Goal: Task Accomplishment & Management: Manage account settings

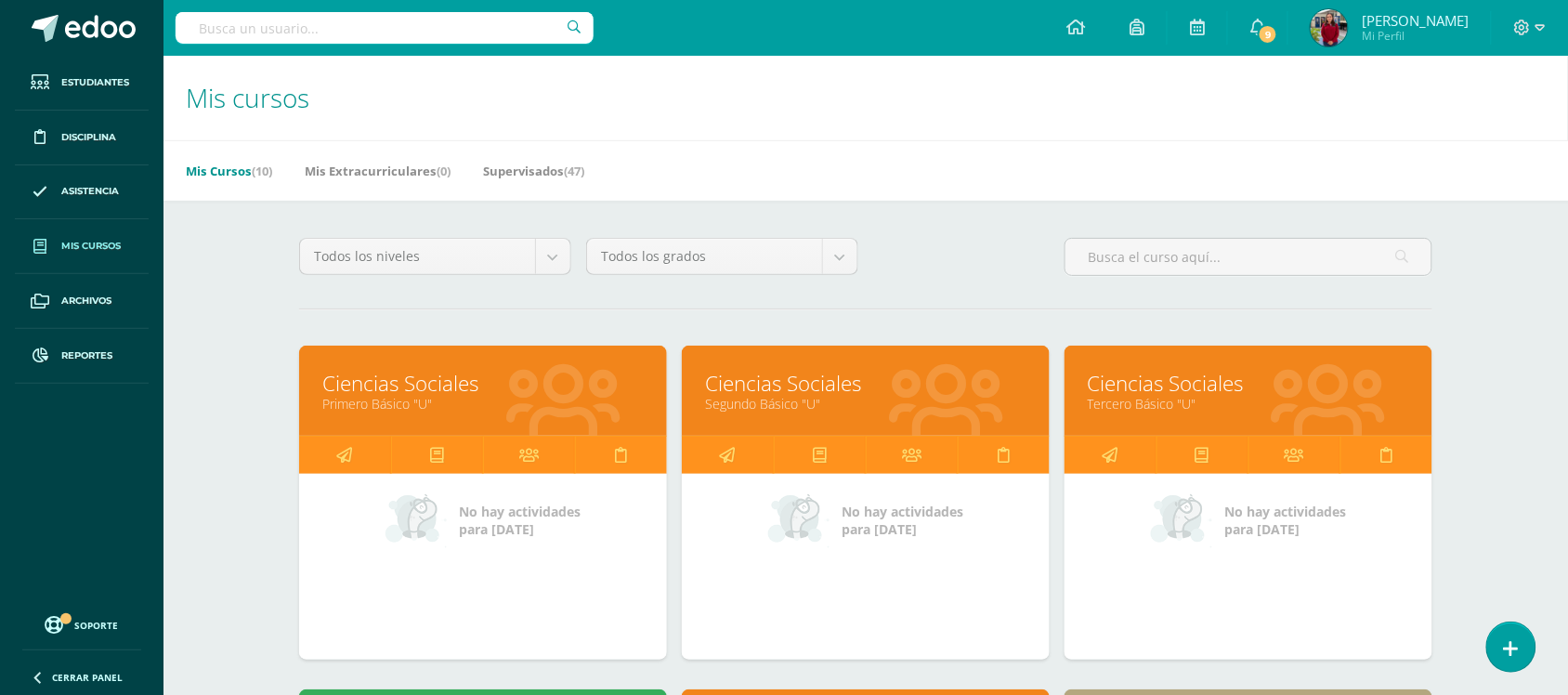
click at [885, 238] on div "Todos los niveles Todos los niveles Básico Bachillerato Preprimaria Primaria To…" at bounding box center [866, 264] width 1148 height 53
drag, startPoint x: 885, startPoint y: 238, endPoint x: 773, endPoint y: 137, distance: 150.8
click at [773, 137] on h1 "Mis cursos" at bounding box center [865, 99] width 1360 height 85
click at [890, 243] on div "Todos los niveles Todos los niveles Básico Bachillerato Preprimaria Primaria To…" at bounding box center [866, 264] width 1148 height 53
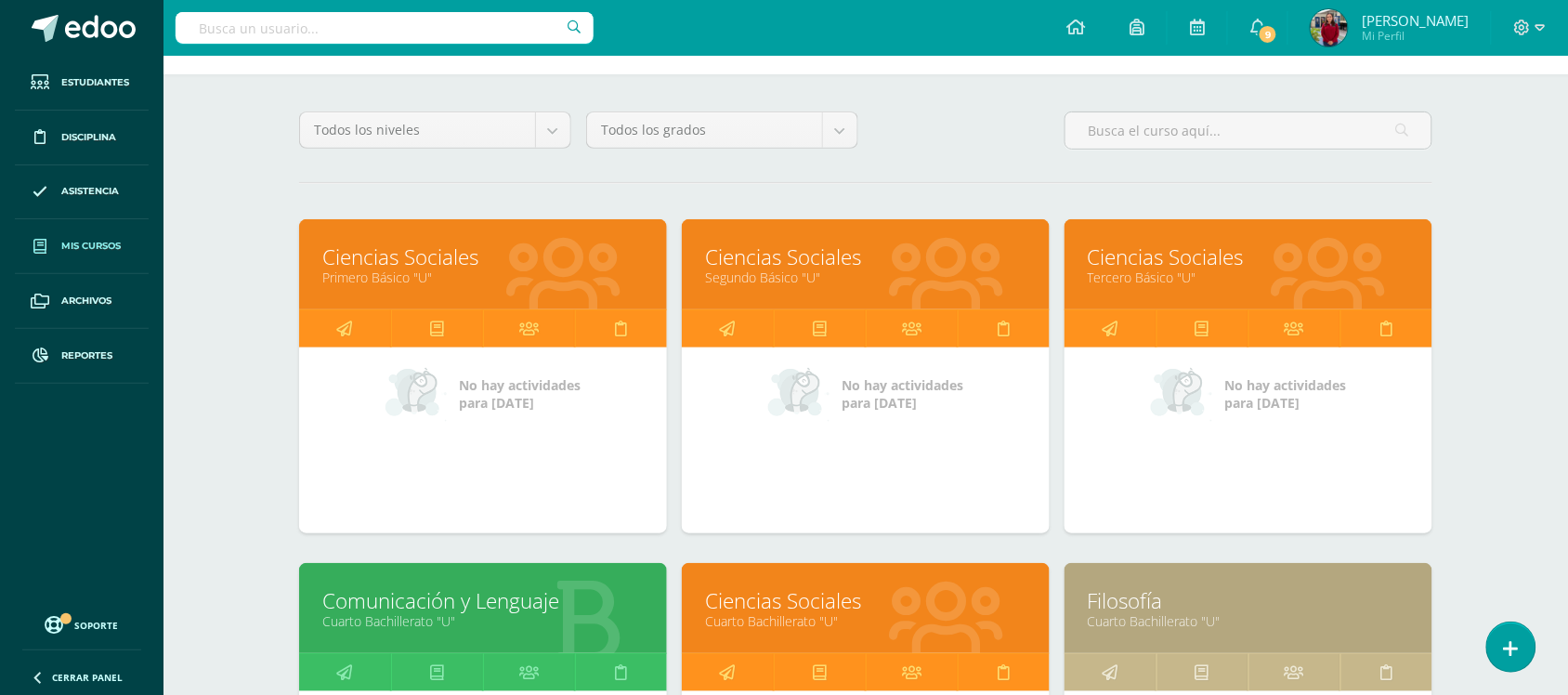
scroll to position [127, 0]
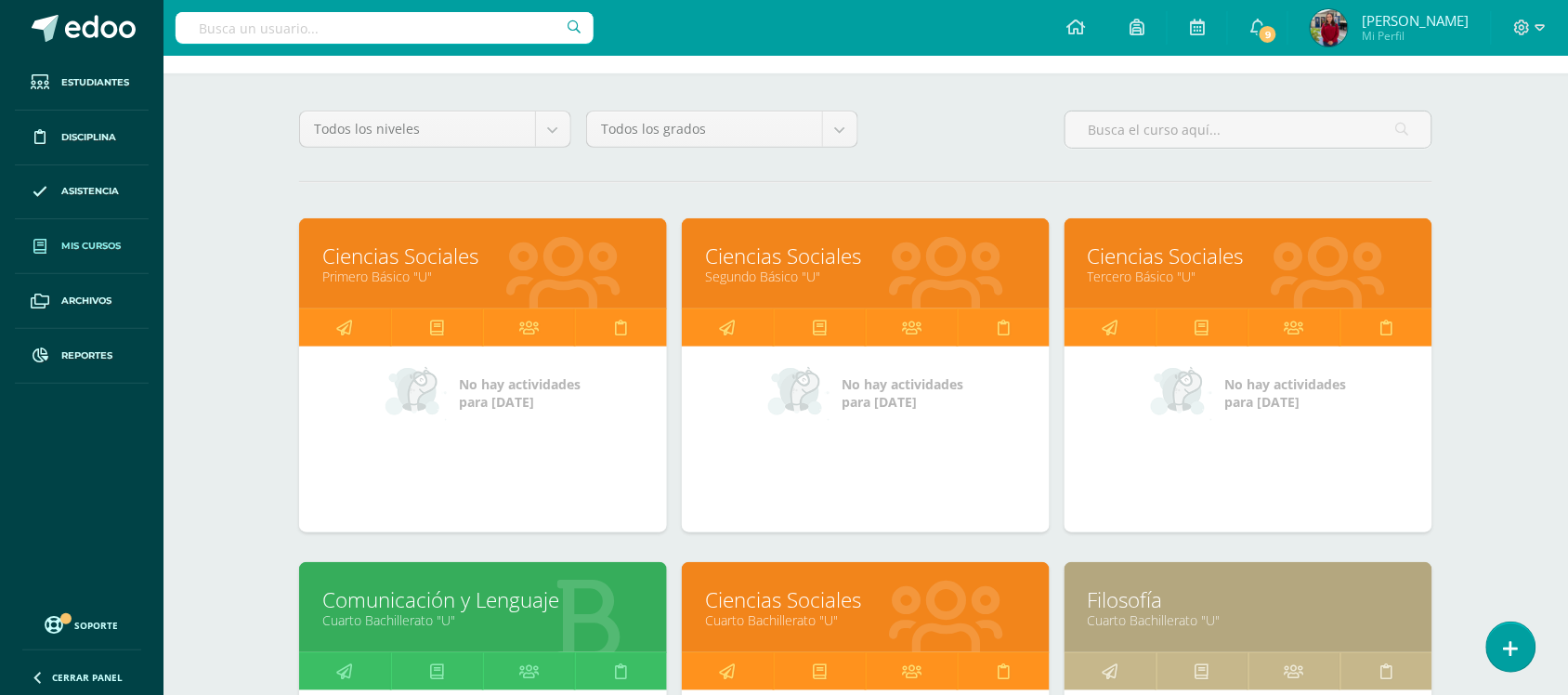
click at [904, 139] on div "Todos los niveles Todos los niveles Básico Bachillerato Preprimaria Primaria To…" at bounding box center [866, 137] width 1148 height 53
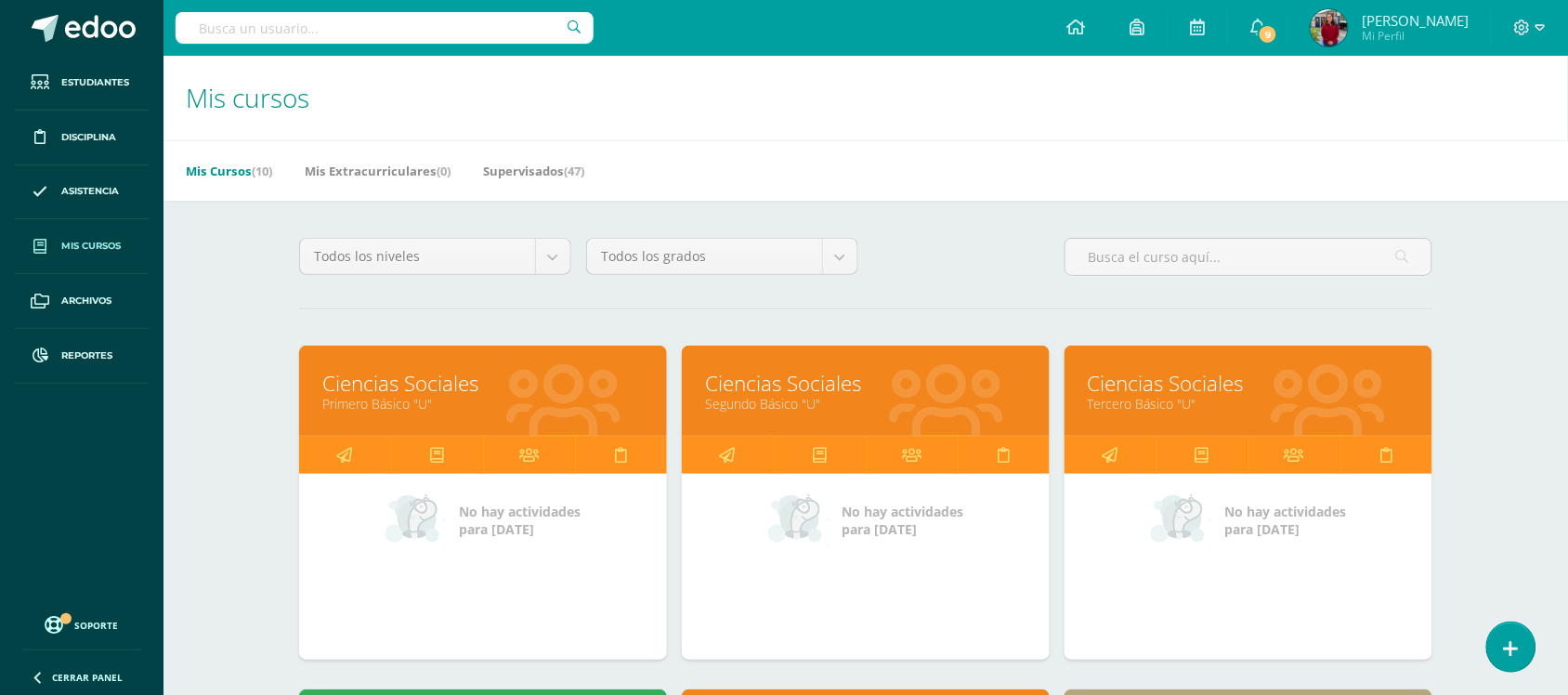
click at [853, 188] on div "Mis Cursos (10) Mis Extracurriculares (0) Supervisados (47)" at bounding box center [888, 170] width 1449 height 60
click at [1027, 108] on h1 "Mis cursos" at bounding box center [865, 99] width 1360 height 85
click at [1145, 168] on div "Mis Cursos (10) Mis Extracurriculares (0) Supervisados (47)" at bounding box center [888, 170] width 1449 height 60
click at [1288, 41] on link "9" at bounding box center [1257, 28] width 59 height 56
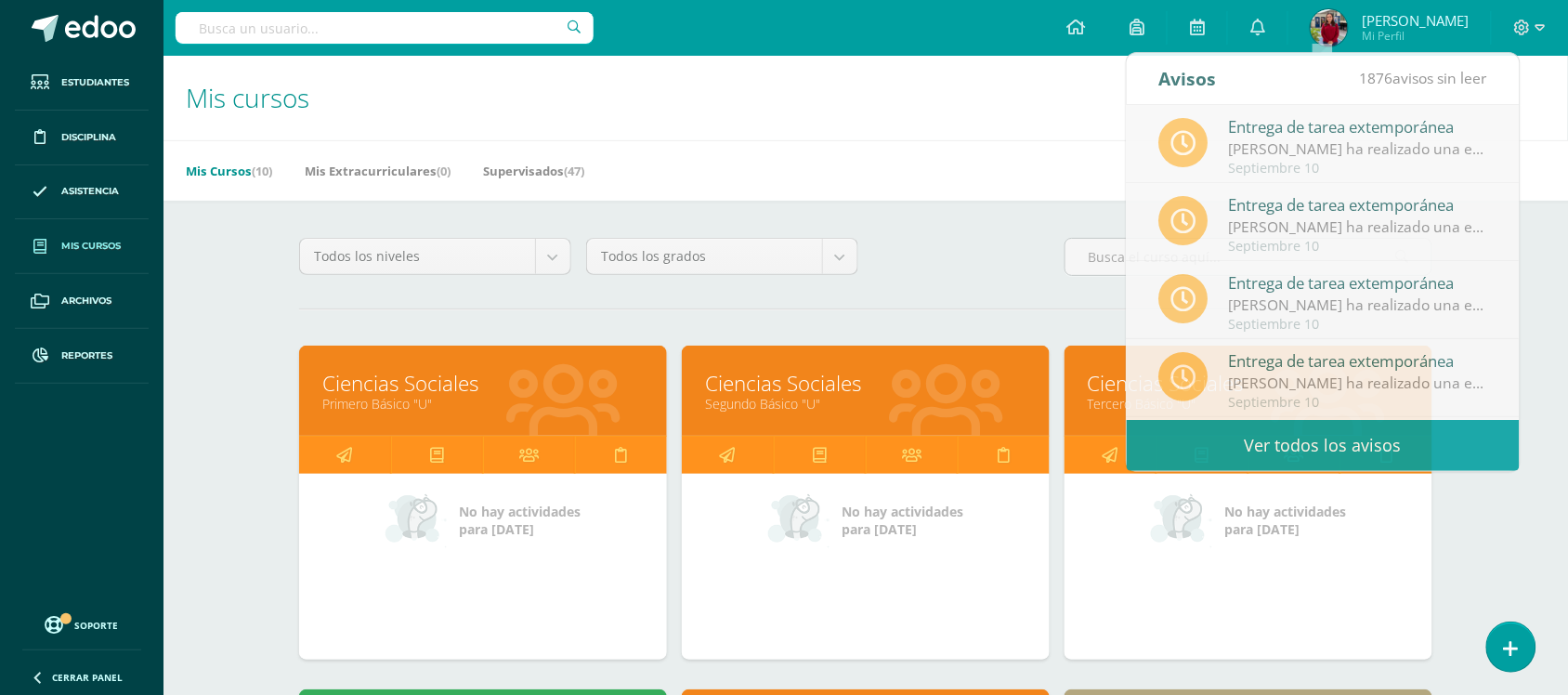
click at [1027, 146] on div "Mis Cursos (10) Mis Extracurriculares (0) Supervisados (47)" at bounding box center [888, 170] width 1449 height 60
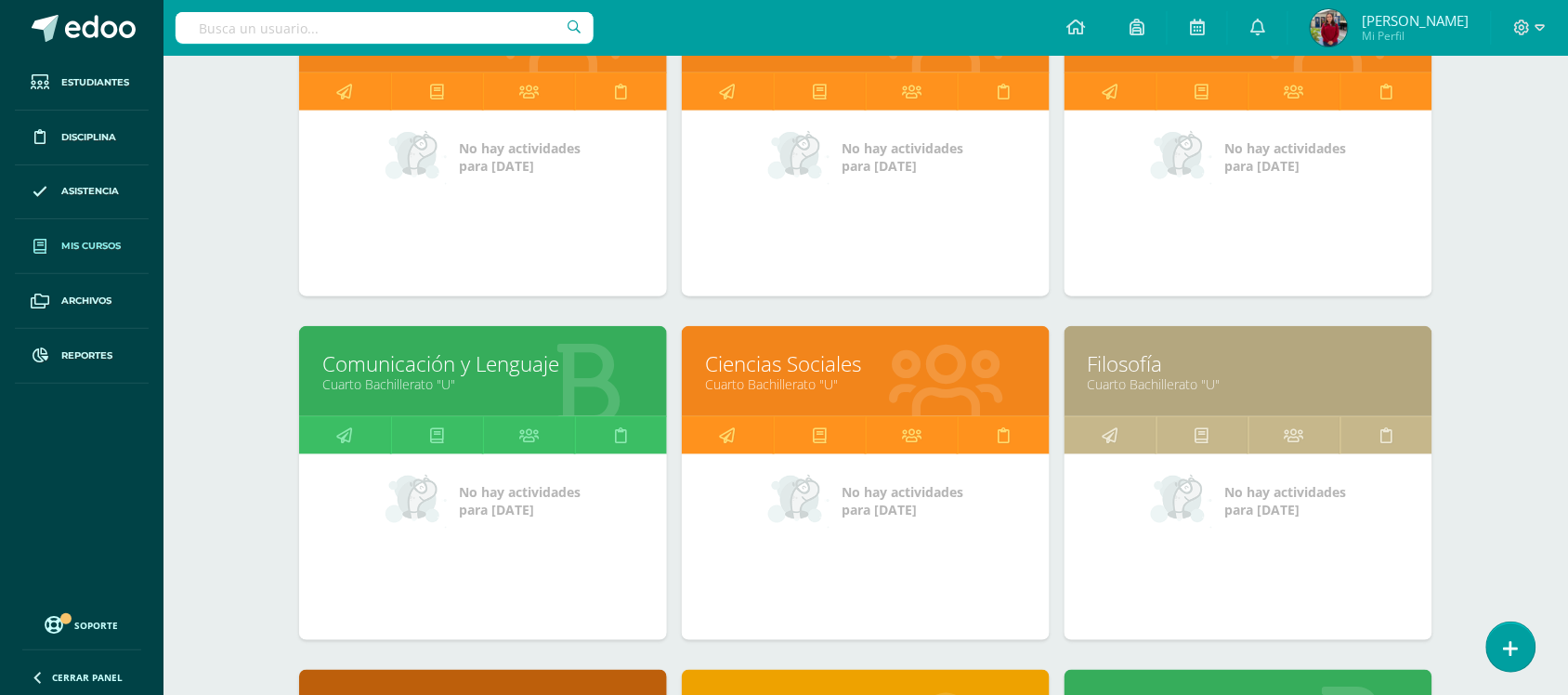
scroll to position [464, 0]
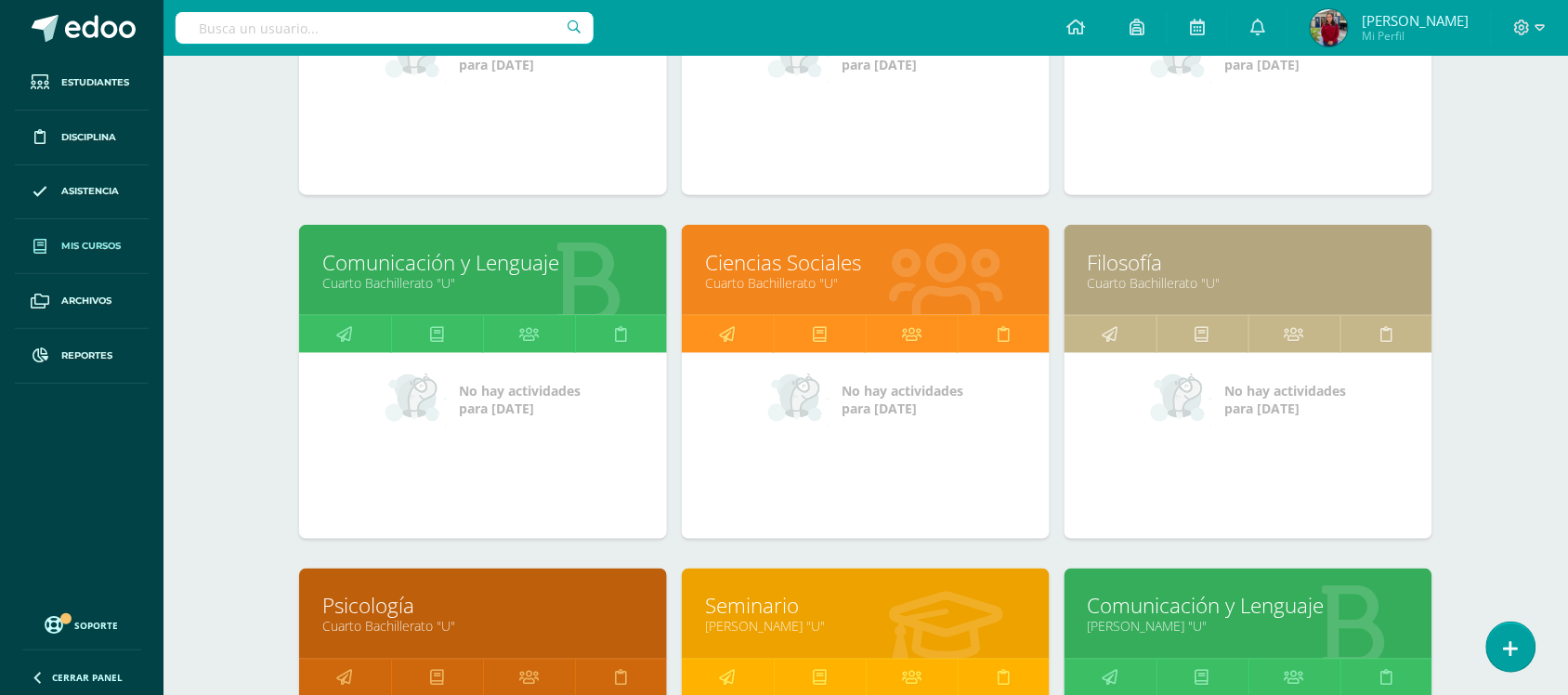
click at [1513, 257] on div "Mis cursos Mis Cursos (10) Mis Extracurriculares (0) Supervisados (47) Todos lo…" at bounding box center [866, 485] width 1404 height 1787
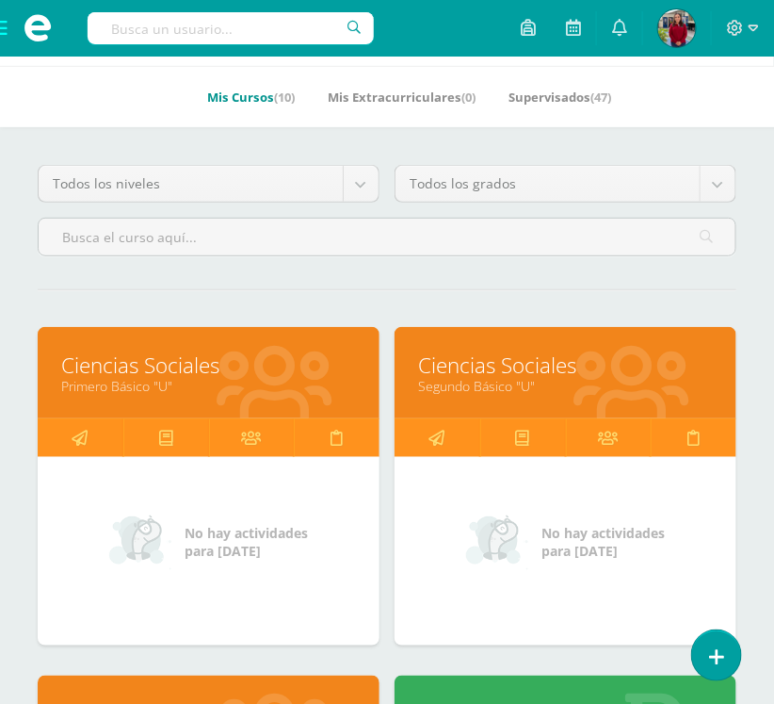
scroll to position [118, 0]
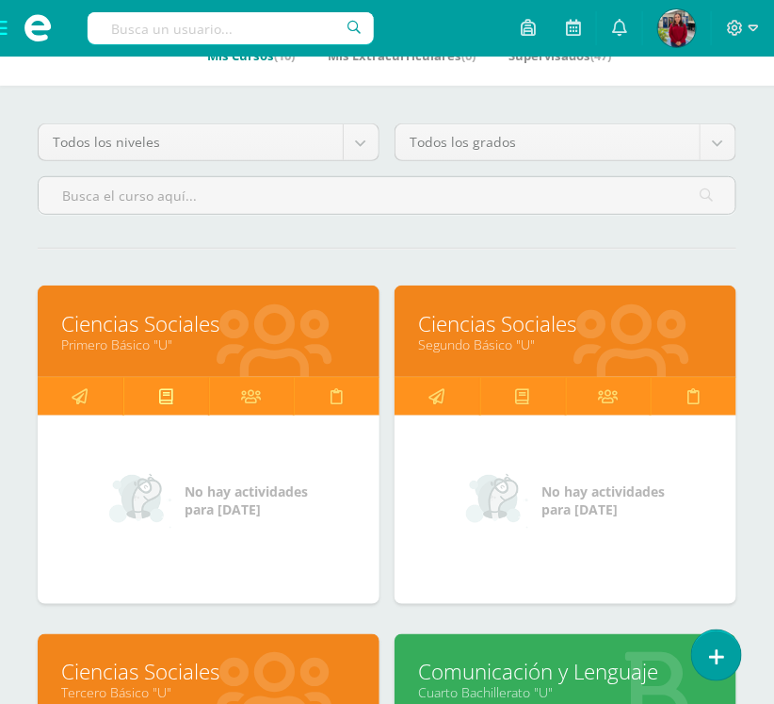
drag, startPoint x: 87, startPoint y: 392, endPoint x: 122, endPoint y: 392, distance: 35.8
click at [87, 392] on icon at bounding box center [80, 396] width 16 height 37
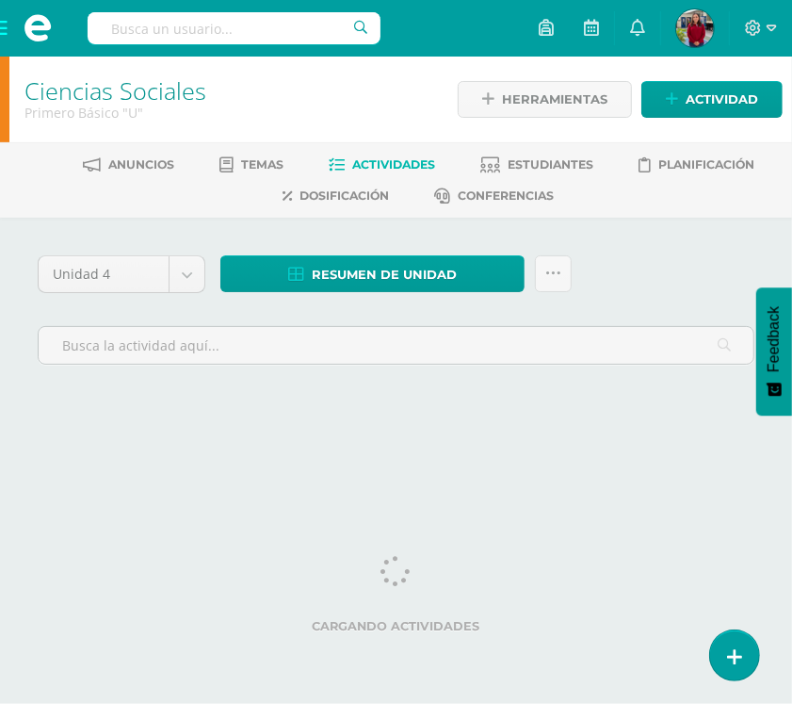
click at [301, 233] on div "Unidad 4 Unidad 1 Unidad 2 Unidad 3 Unidad 4 Resumen de unidad Descargar como H…" at bounding box center [396, 335] width 792 height 235
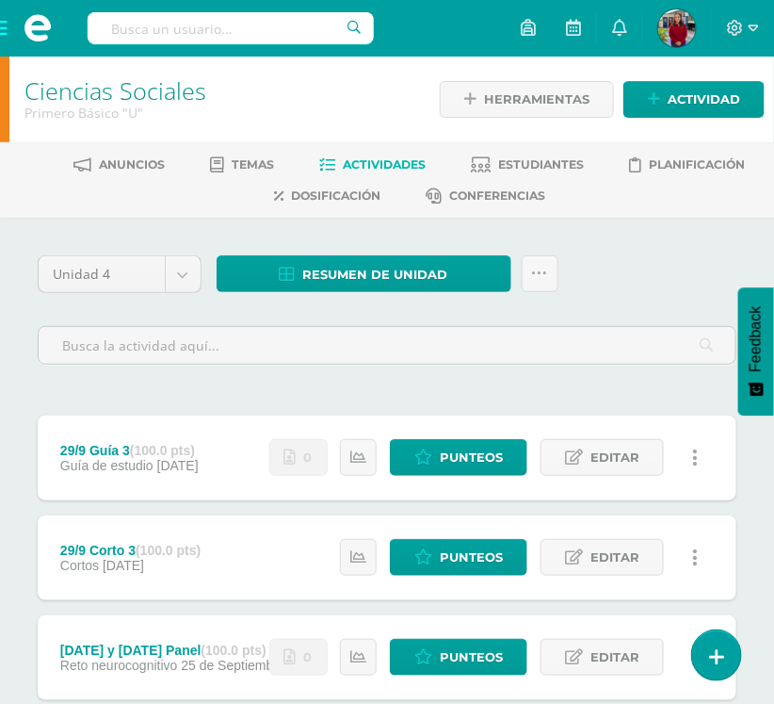
click at [370, 118] on div "Primero Básico "U"" at bounding box center [219, 113] width 391 height 18
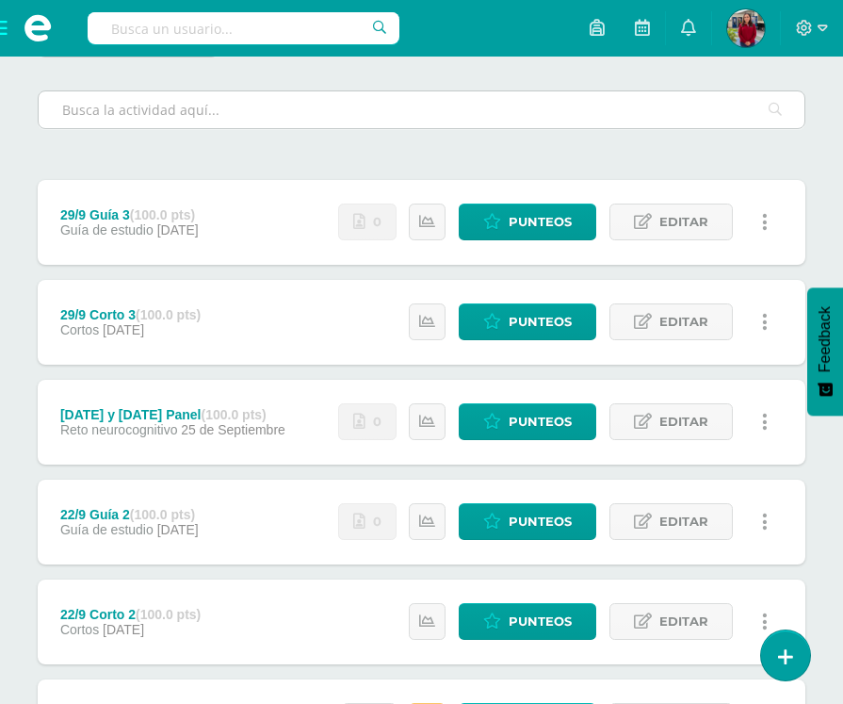
scroll to position [706, 0]
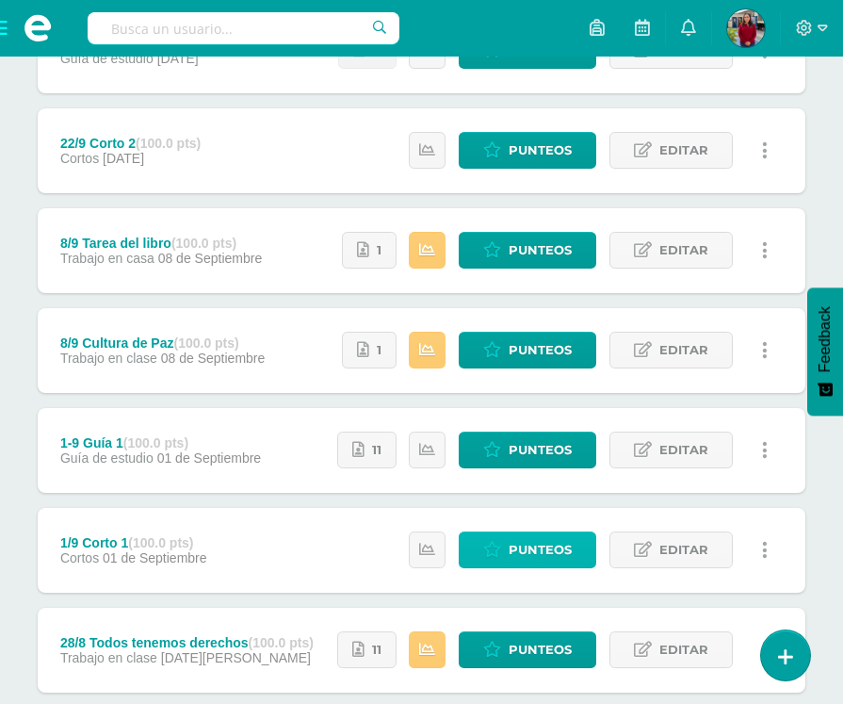
click at [492, 542] on icon at bounding box center [492, 550] width 18 height 16
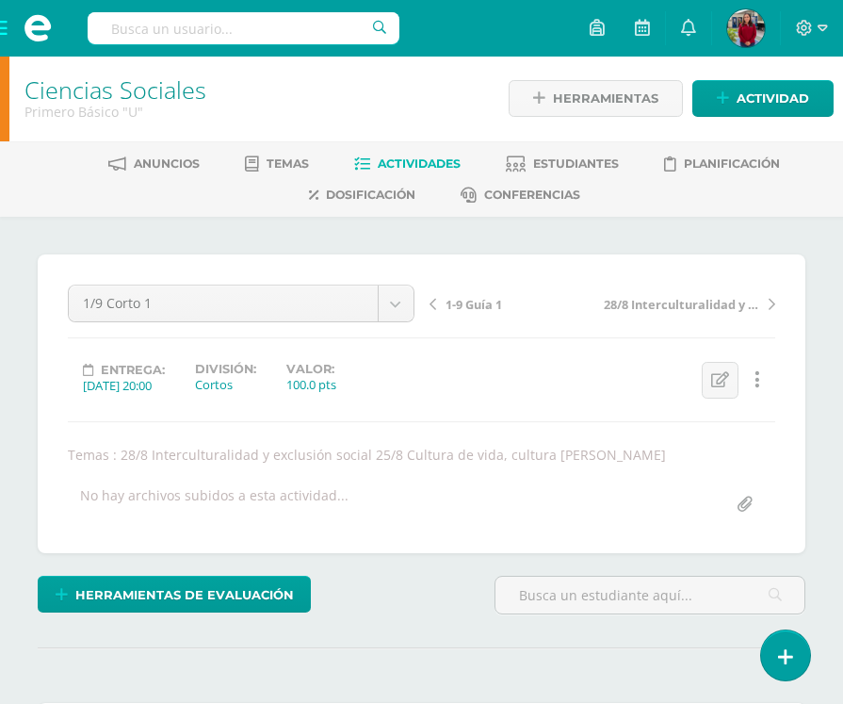
scroll to position [2, 0]
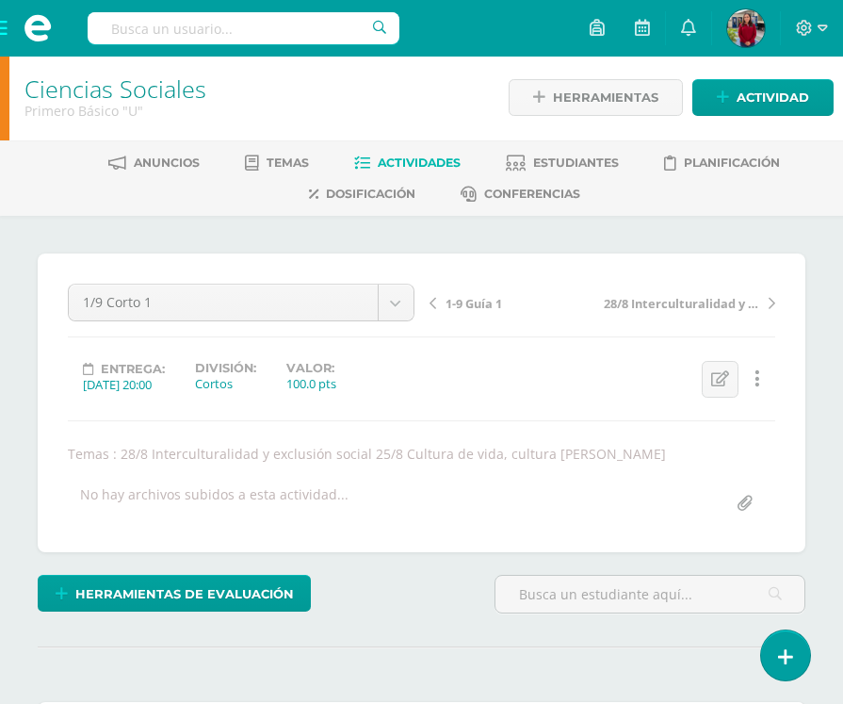
click at [370, 511] on div "No hay archivos subidos a esta actividad..." at bounding box center [421, 503] width 722 height 37
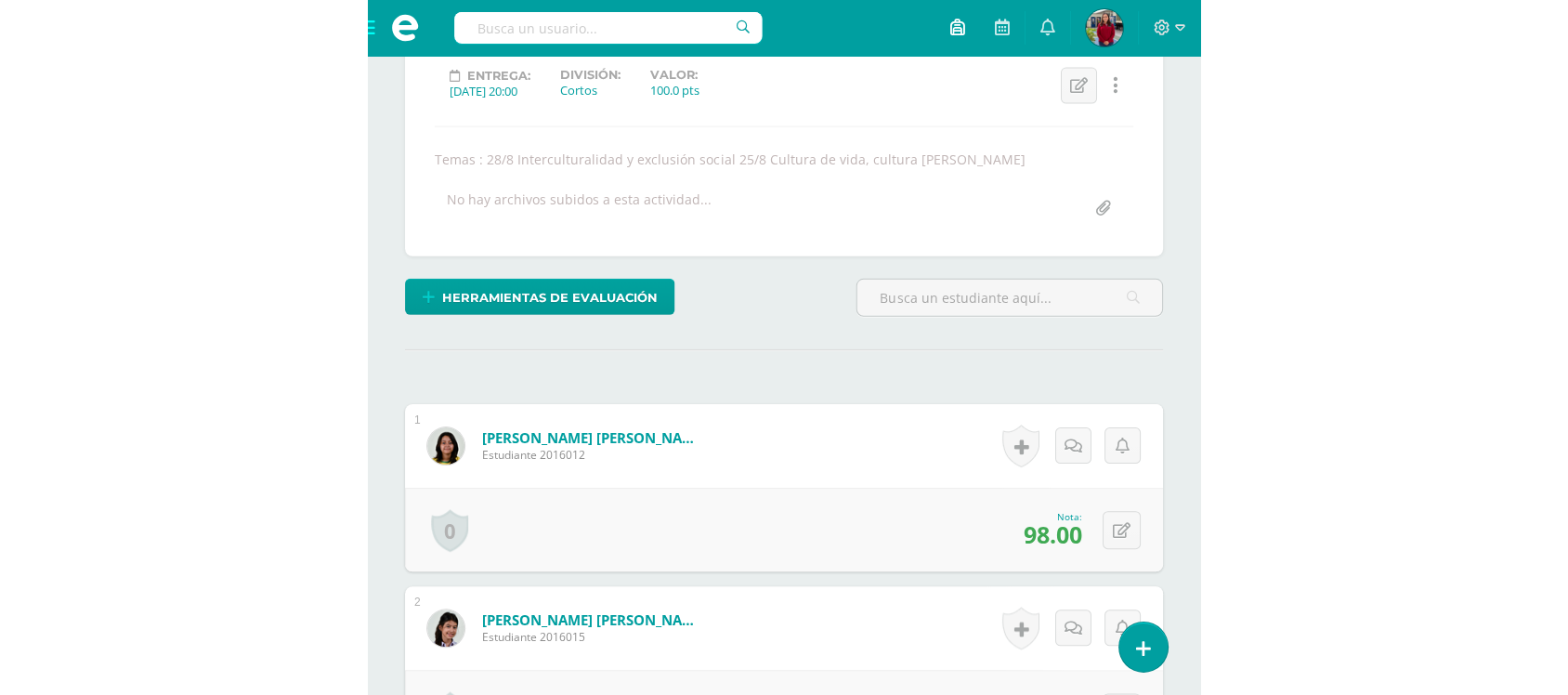
scroll to position [261, 0]
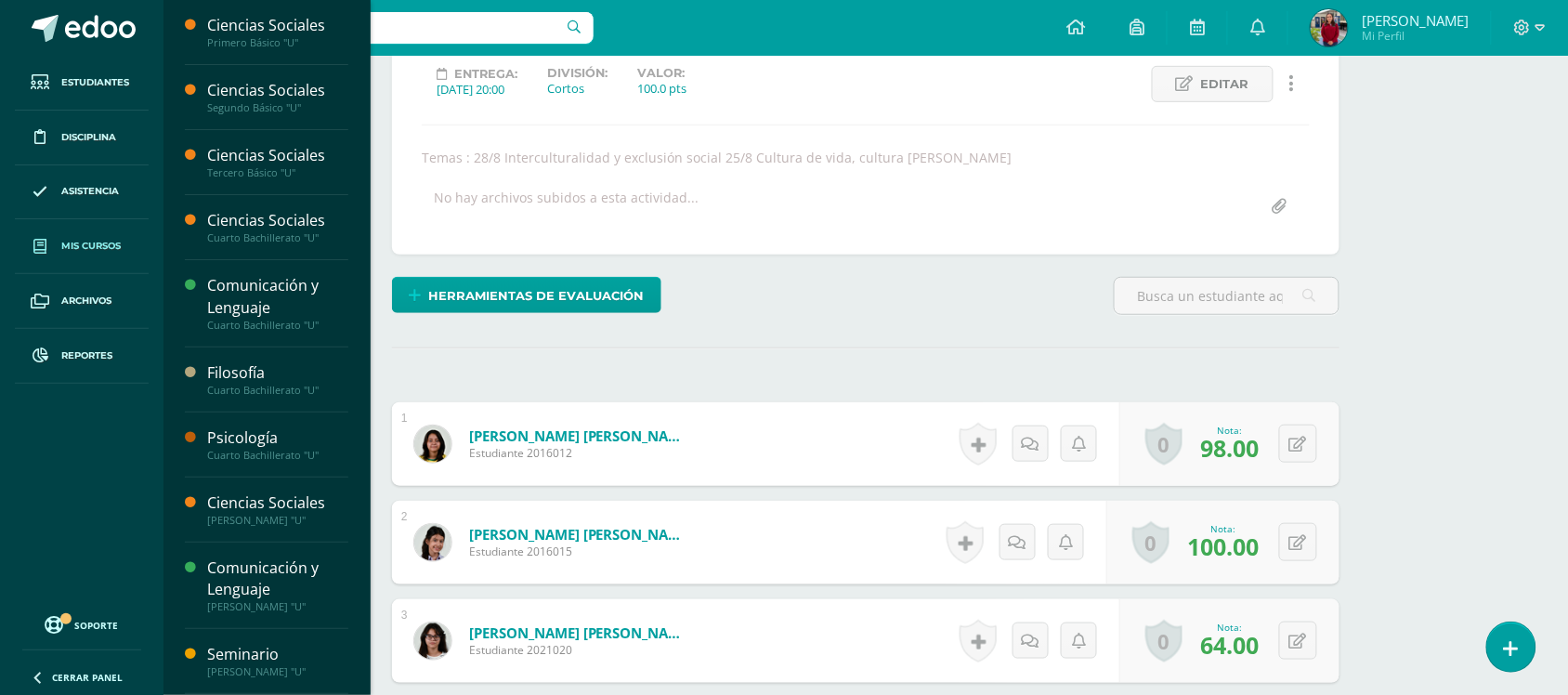
click at [88, 230] on link "Mis cursos" at bounding box center [82, 246] width 134 height 55
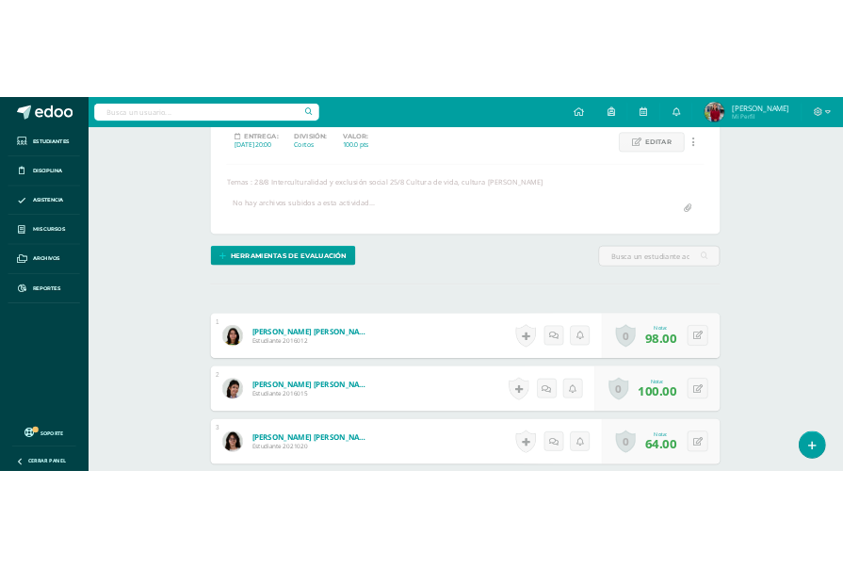
scroll to position [295, 0]
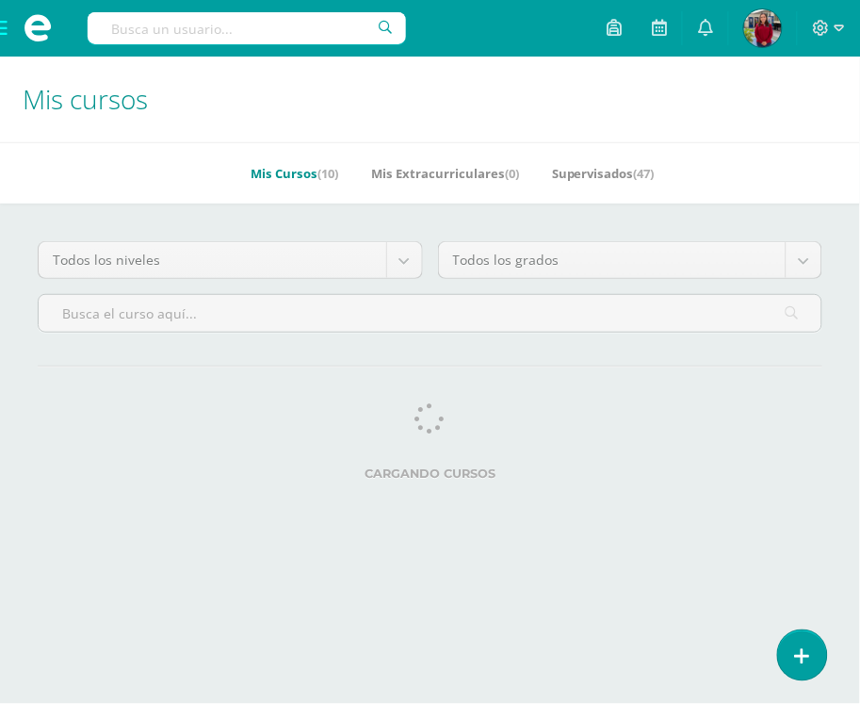
click at [466, 91] on h1 "Mis cursos" at bounding box center [430, 100] width 815 height 86
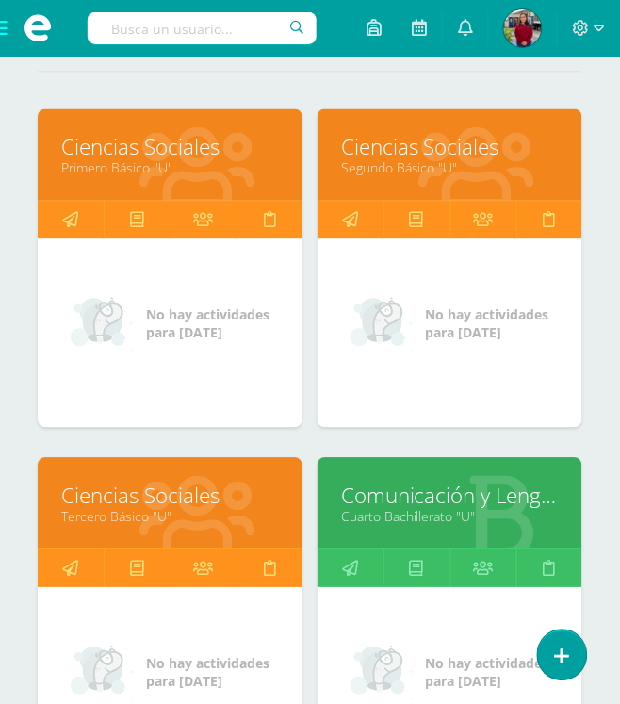
scroll to position [353, 0]
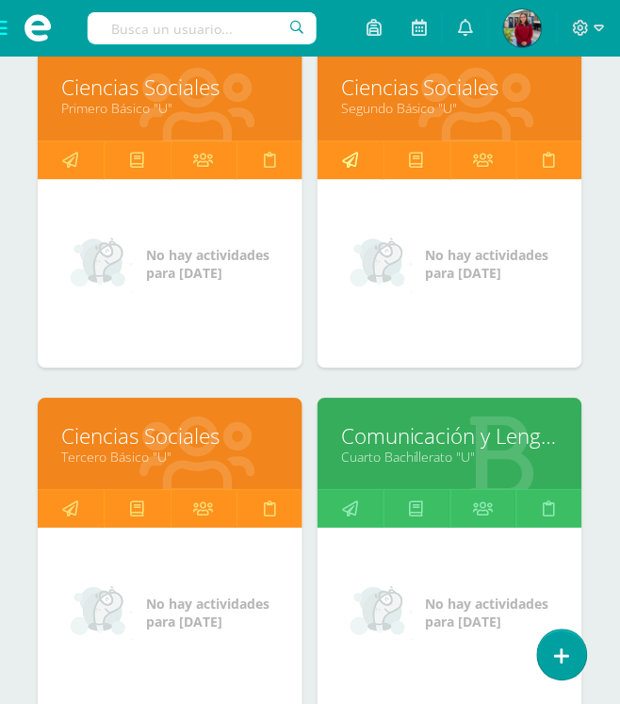
click at [365, 148] on link at bounding box center [350, 161] width 66 height 38
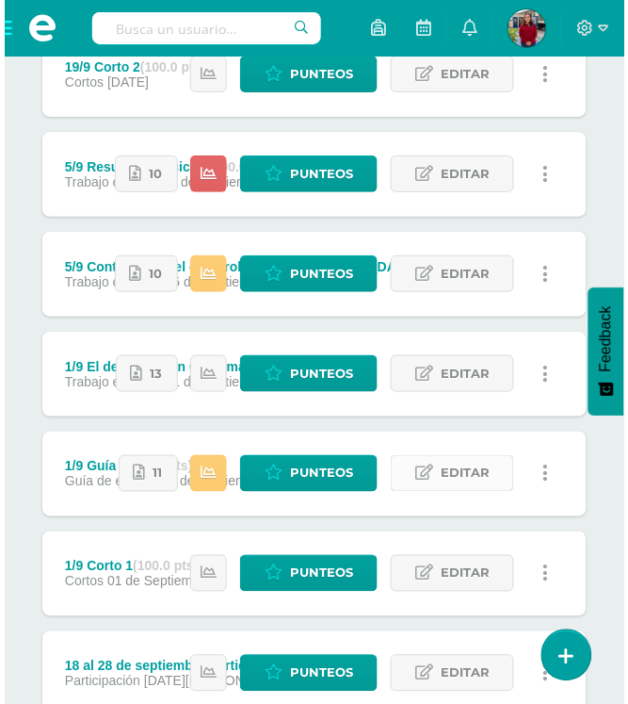
scroll to position [824, 0]
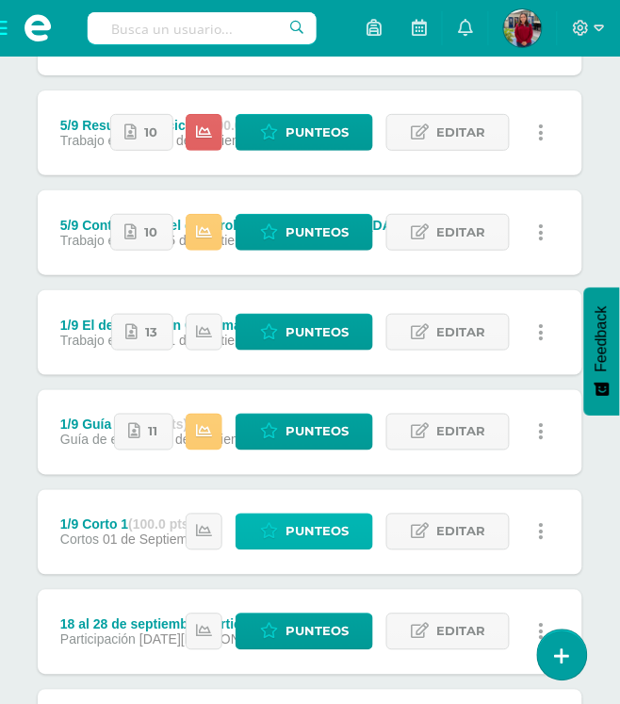
click at [293, 523] on span "Punteos" at bounding box center [316, 531] width 63 height 35
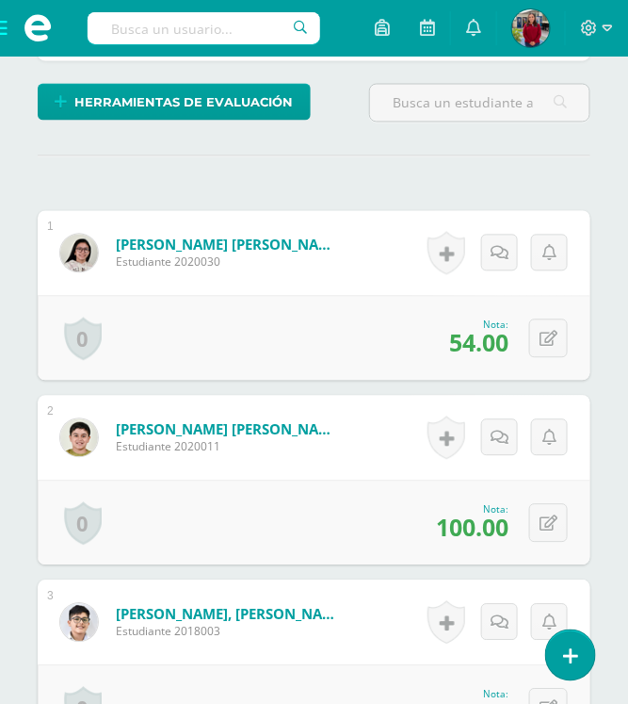
scroll to position [591, 0]
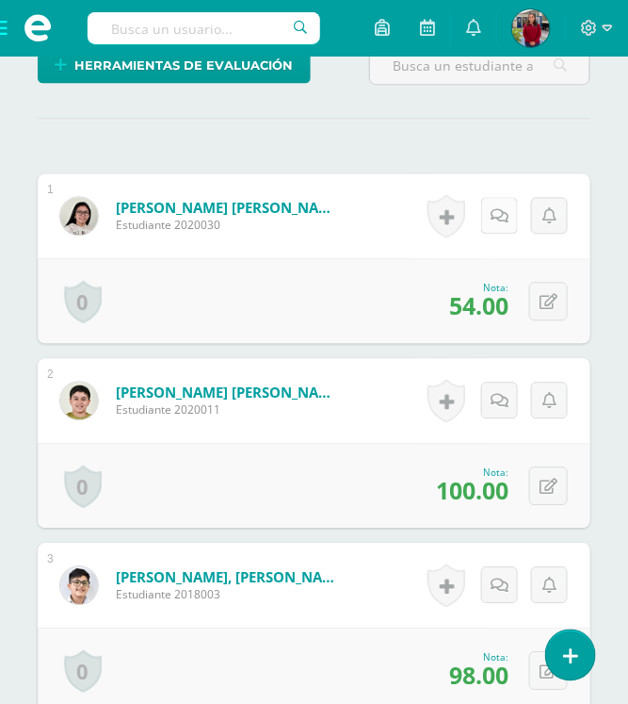
click at [500, 209] on icon at bounding box center [500, 217] width 18 height 16
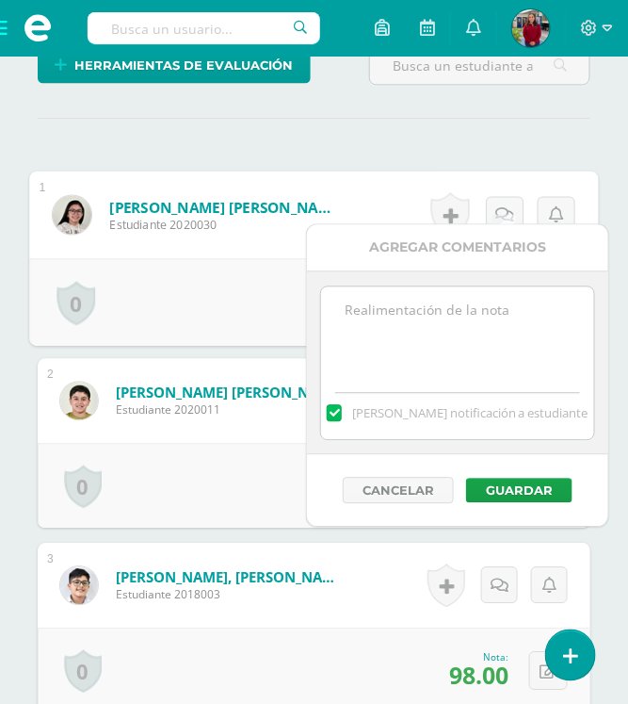
click at [467, 351] on textarea at bounding box center [457, 334] width 272 height 94
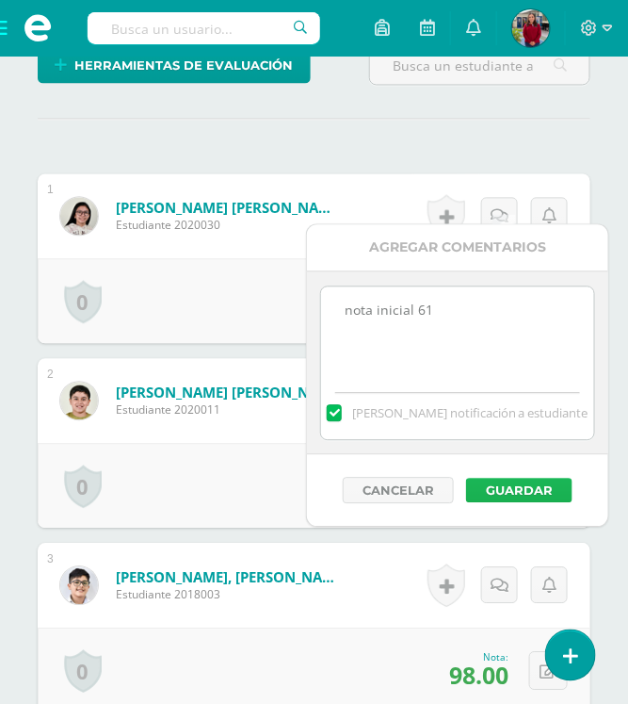
click at [506, 486] on button "Guardar" at bounding box center [519, 491] width 106 height 24
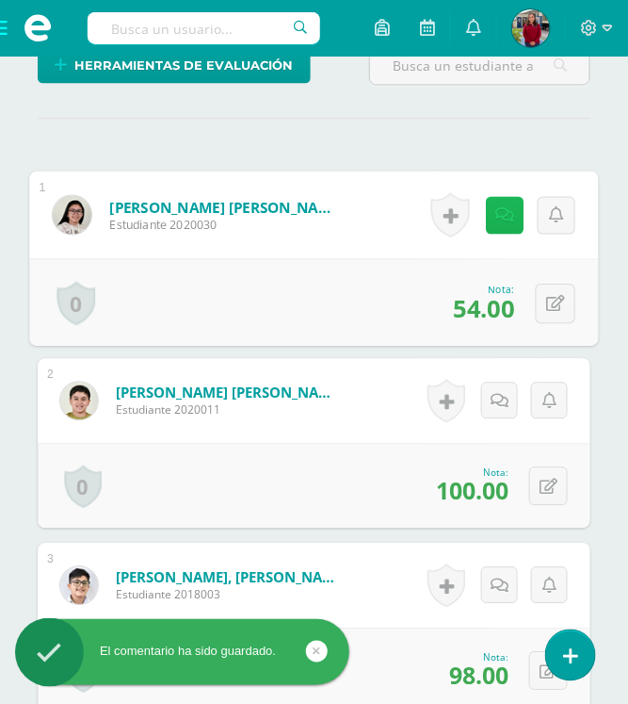
click at [502, 207] on icon at bounding box center [505, 215] width 19 height 16
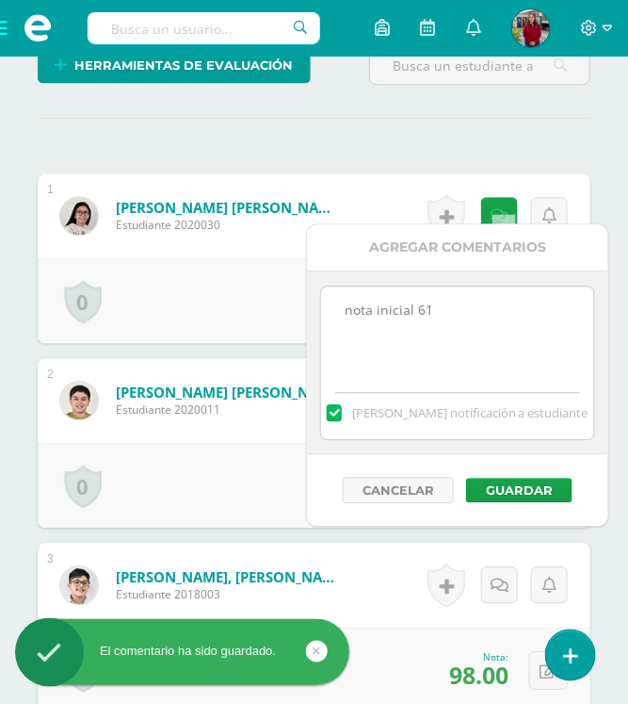
click at [467, 320] on textarea "nota inicial 61" at bounding box center [457, 334] width 272 height 94
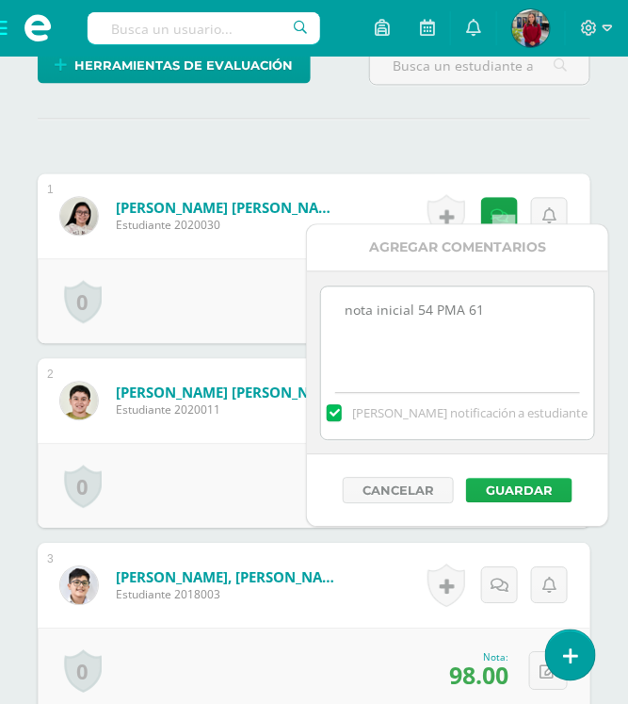
type textarea "nota inicial 54 PMA 61"
click at [486, 483] on button "Guardar" at bounding box center [519, 491] width 106 height 24
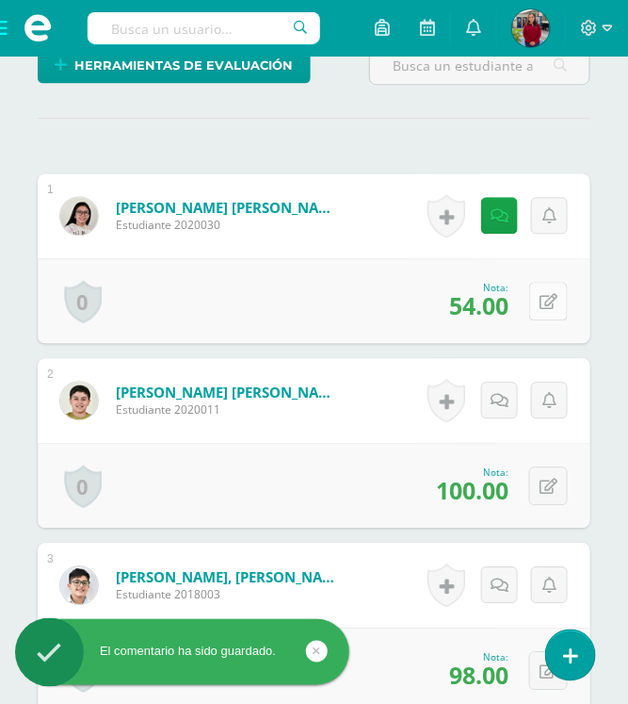
click at [540, 297] on button at bounding box center [548, 302] width 39 height 39
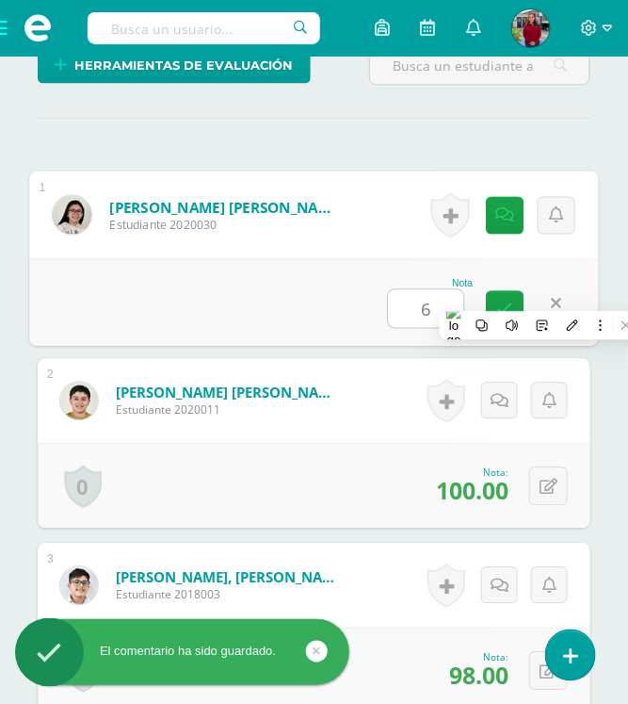
type input "61"
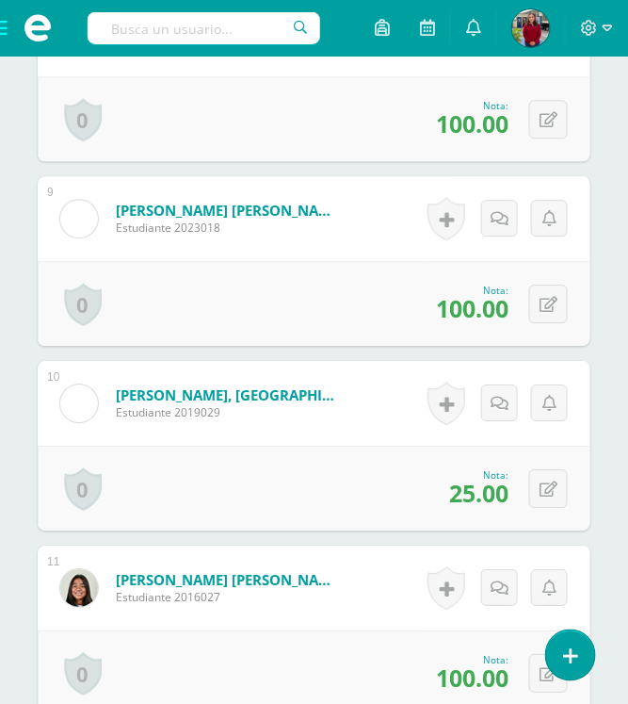
scroll to position [2121, 0]
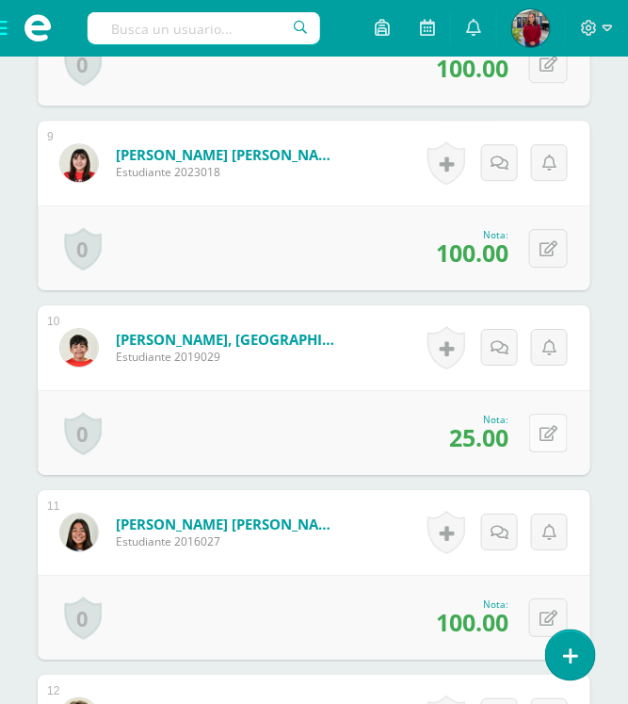
click at [563, 417] on button at bounding box center [548, 433] width 39 height 39
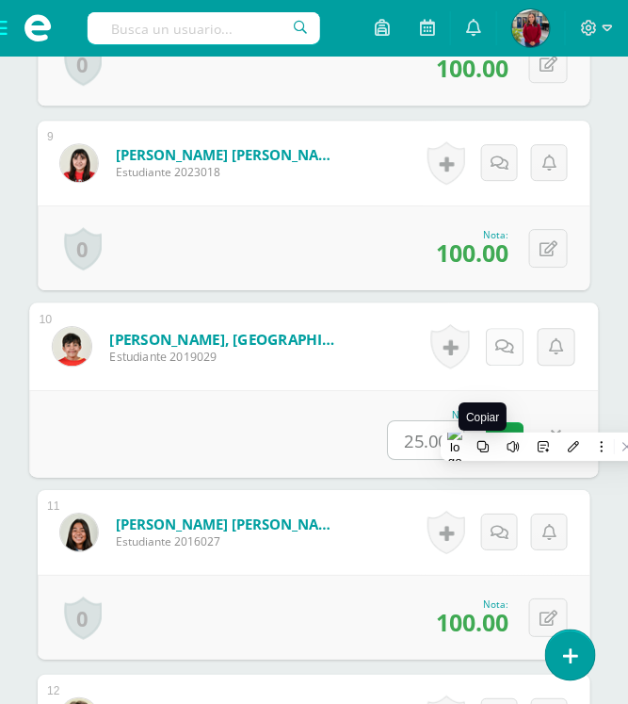
click at [507, 342] on link at bounding box center [506, 347] width 38 height 38
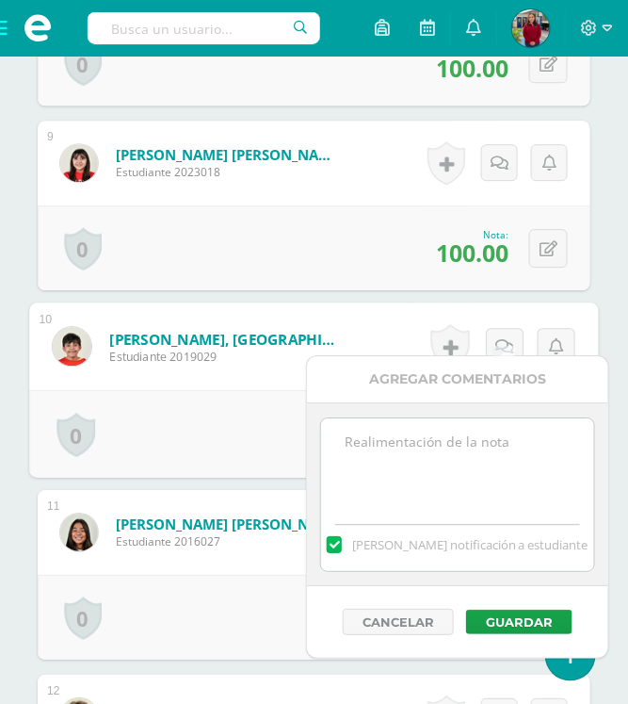
click at [473, 445] on textarea at bounding box center [457, 465] width 272 height 94
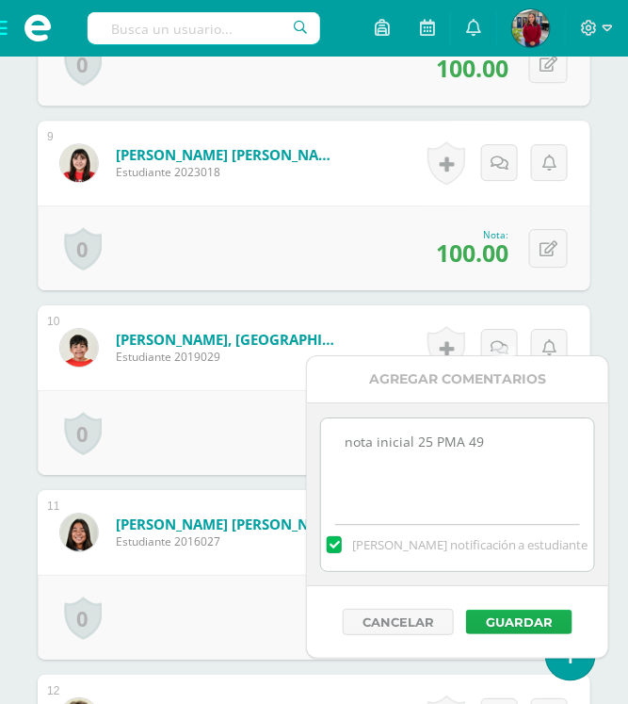
type textarea "nota inicial 25 PMA 49"
click at [520, 632] on button "Guardar" at bounding box center [519, 621] width 106 height 24
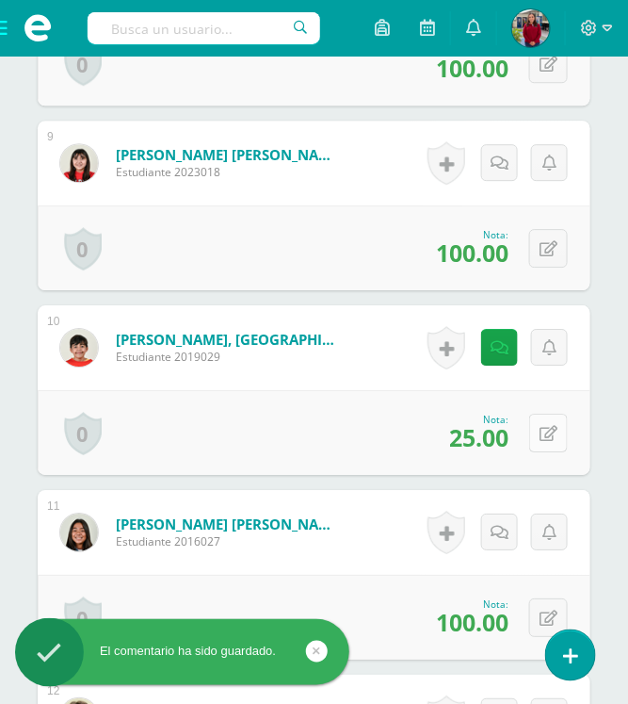
click at [546, 426] on icon at bounding box center [549, 434] width 18 height 16
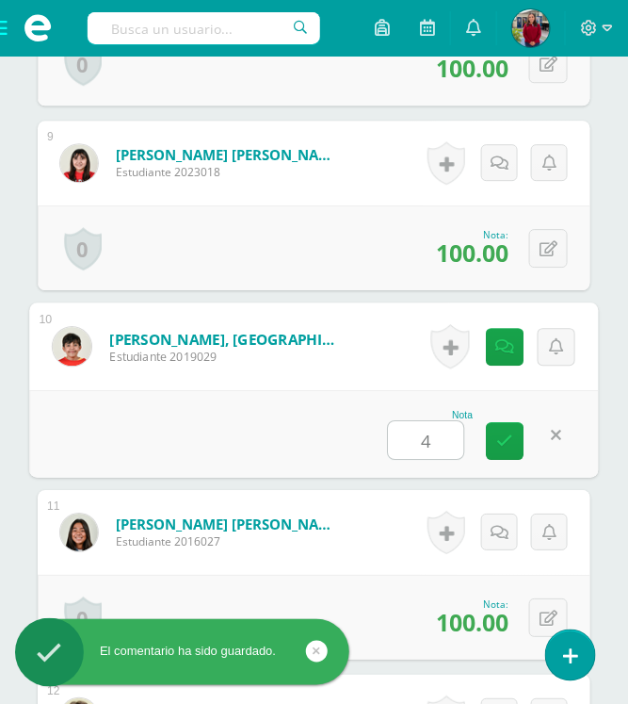
type input "49"
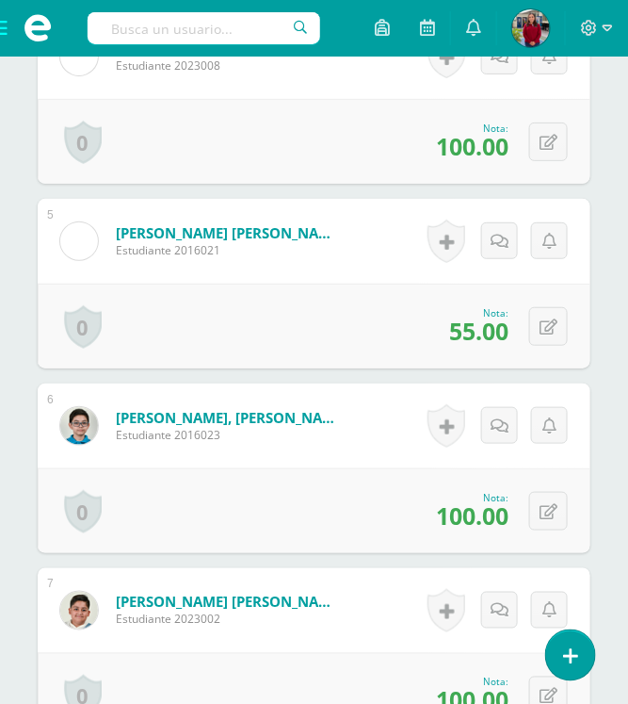
scroll to position [1246, 0]
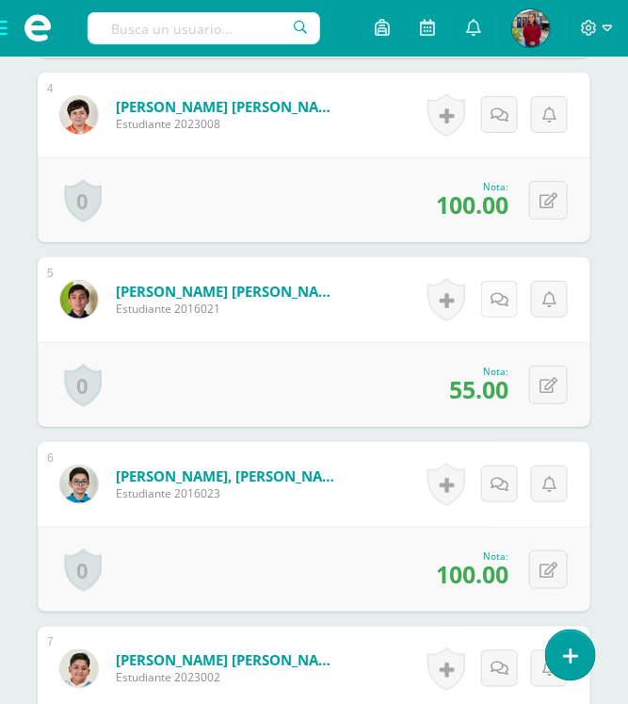
click at [502, 292] on icon at bounding box center [500, 300] width 18 height 16
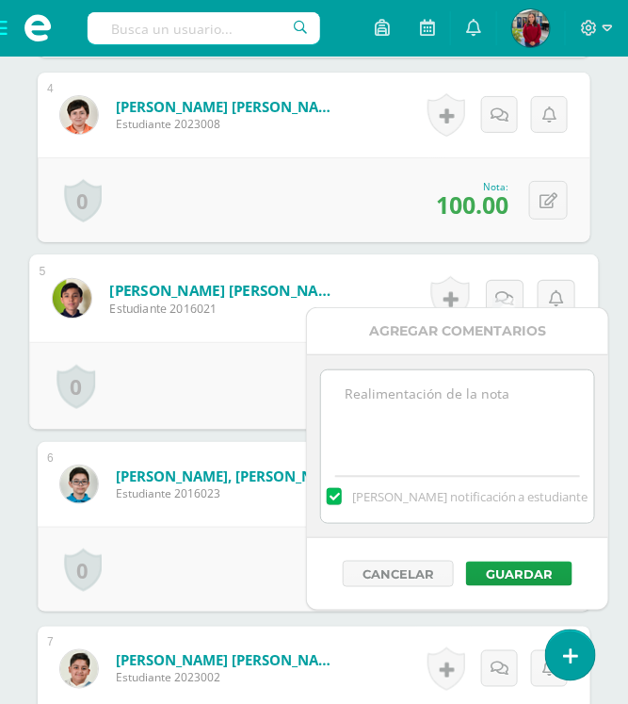
click at [504, 460] on textarea at bounding box center [457, 417] width 272 height 94
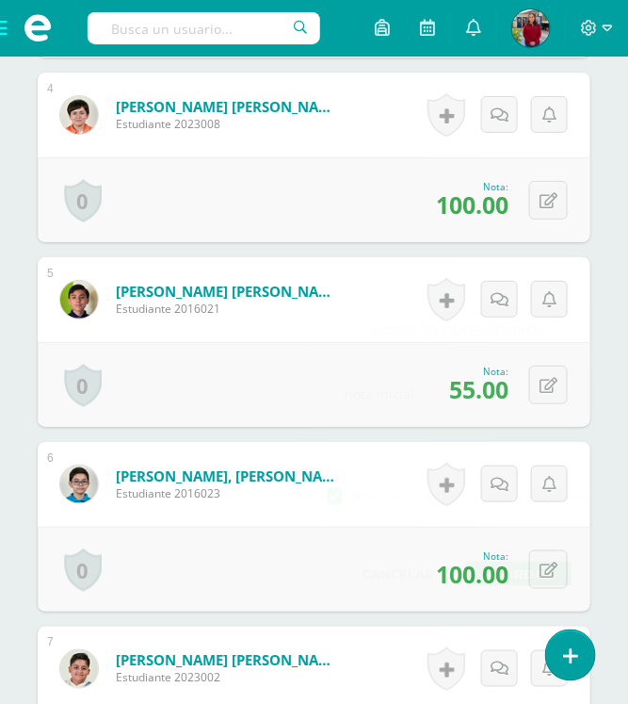
click at [274, 374] on div "0 Logros Logros obtenidos Aún no hay logros agregados Nota: 55.00" at bounding box center [314, 384] width 553 height 85
click at [496, 292] on icon at bounding box center [500, 300] width 18 height 16
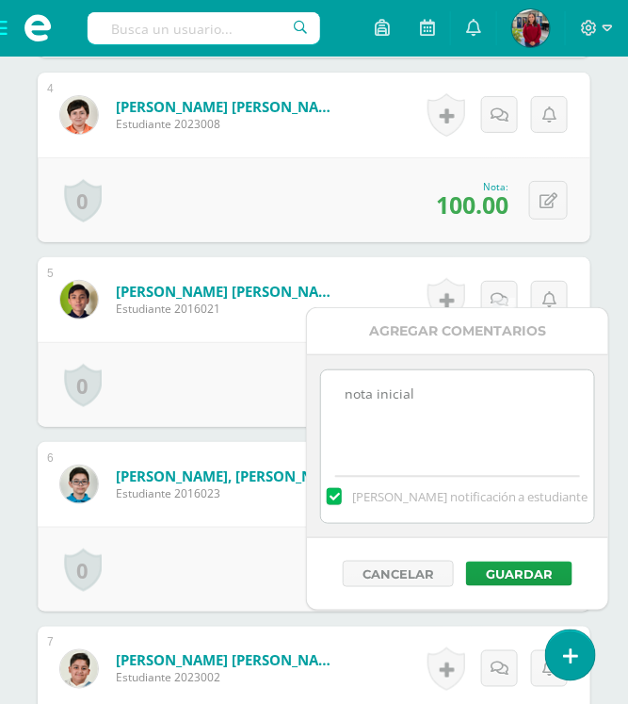
click at [454, 402] on textarea "nota inicial" at bounding box center [457, 417] width 272 height 94
type textarea "nota inicial 55 PMA 61"
click at [481, 567] on button "Guardar" at bounding box center [519, 573] width 106 height 24
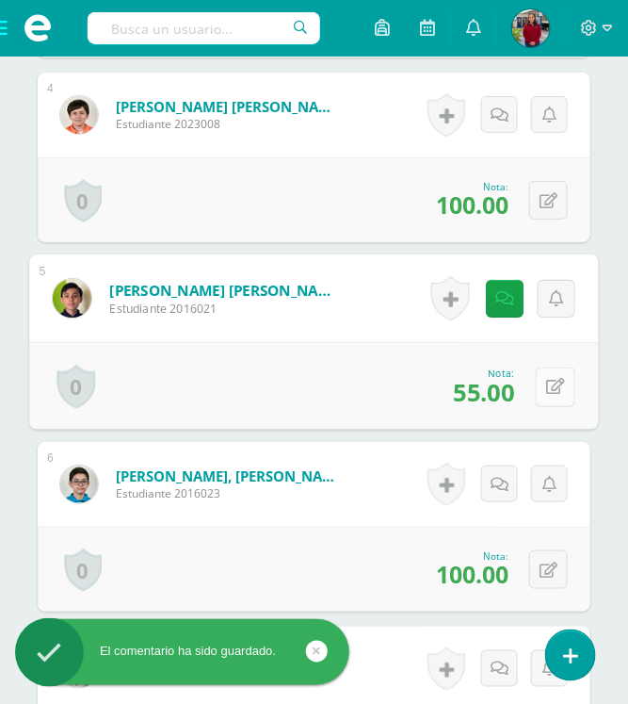
click at [548, 379] on icon at bounding box center [555, 387] width 19 height 16
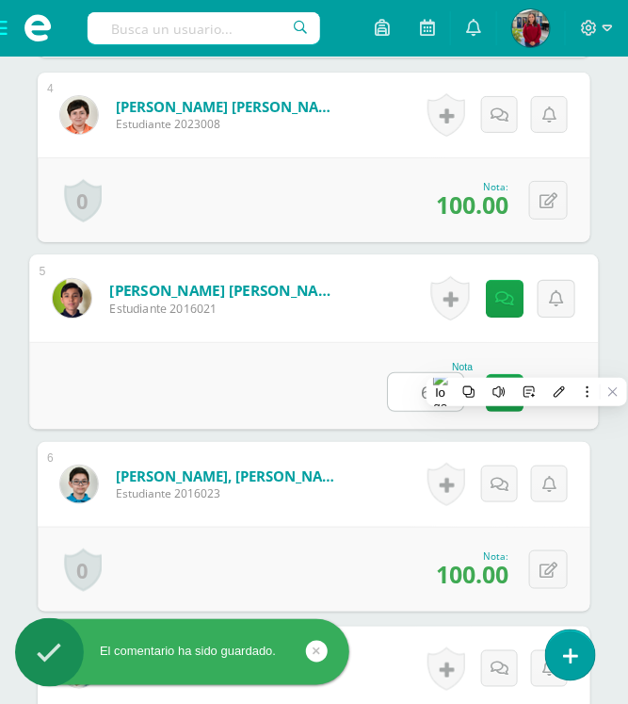
type input "61"
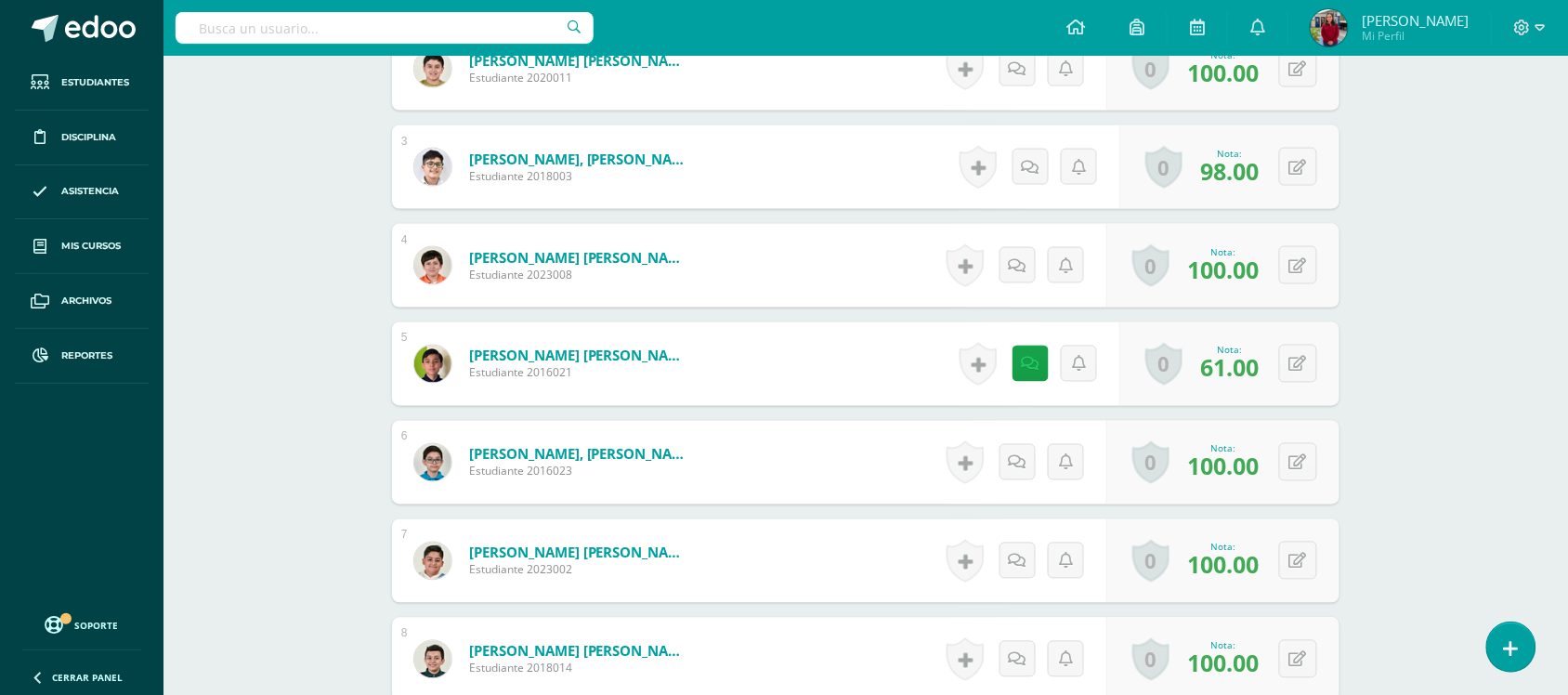
scroll to position [481, 0]
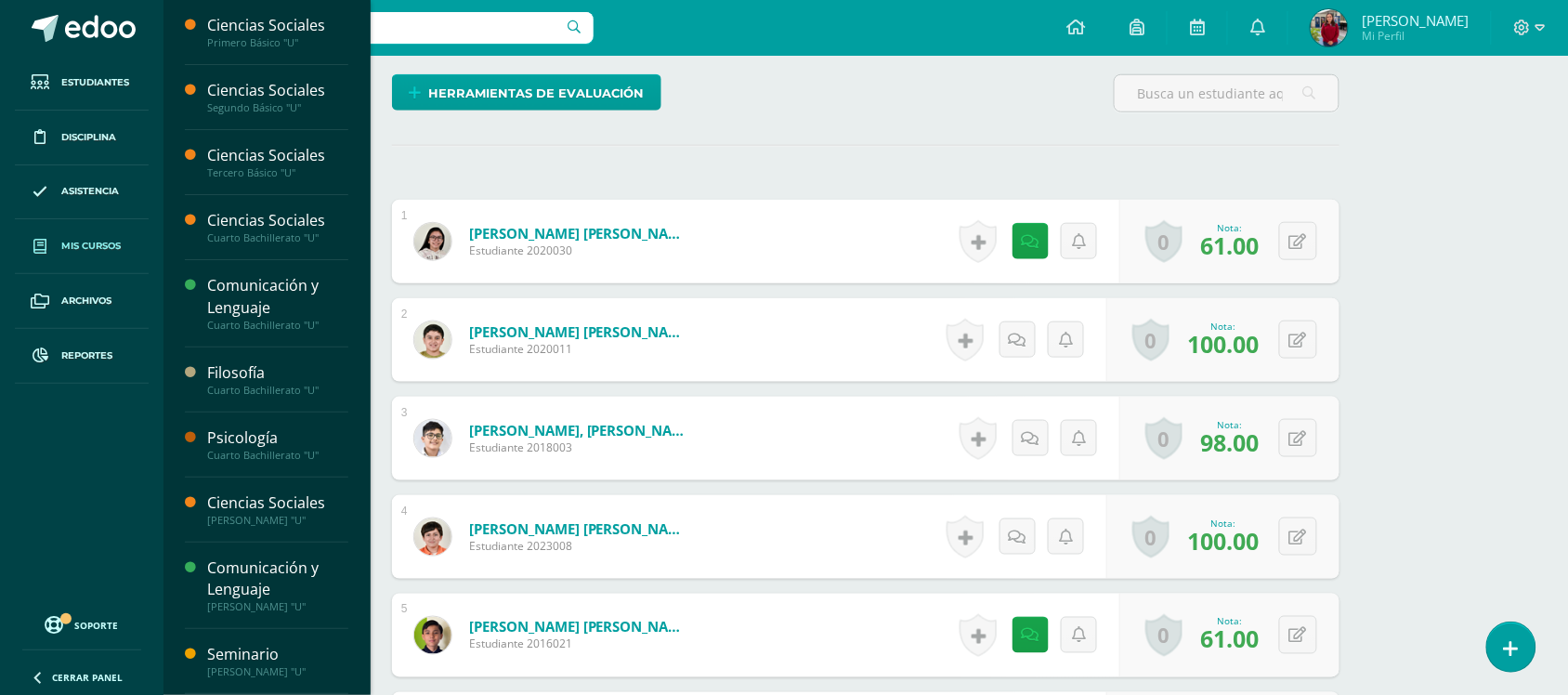
click at [94, 272] on link "Mis cursos" at bounding box center [82, 246] width 134 height 55
click at [89, 244] on span "Mis cursos" at bounding box center [91, 245] width 59 height 15
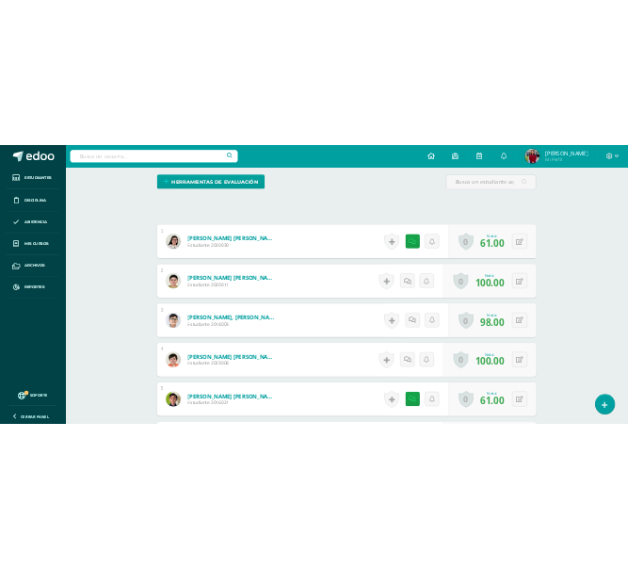
scroll to position [643, 0]
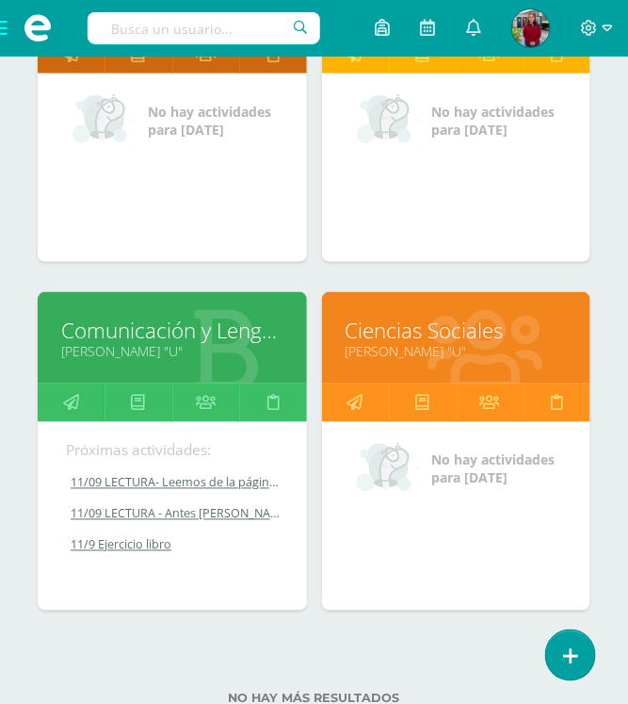
scroll to position [1565, 0]
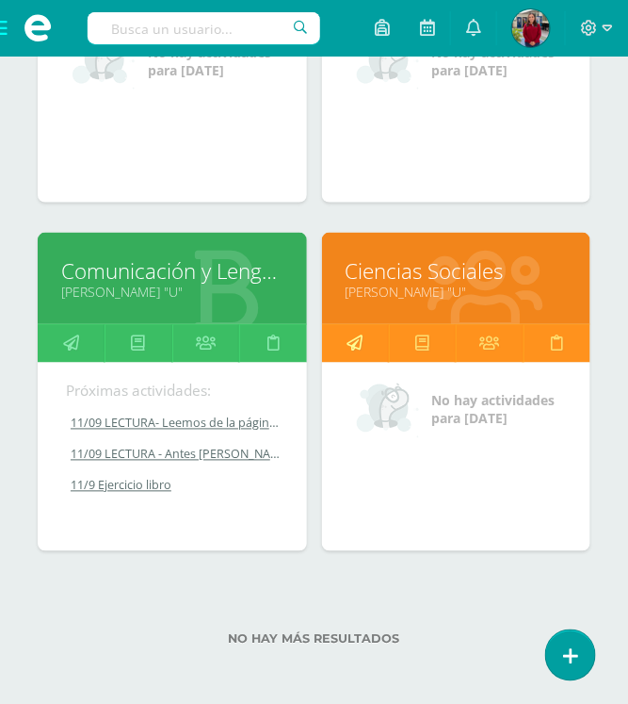
click at [369, 334] on link at bounding box center [355, 344] width 67 height 38
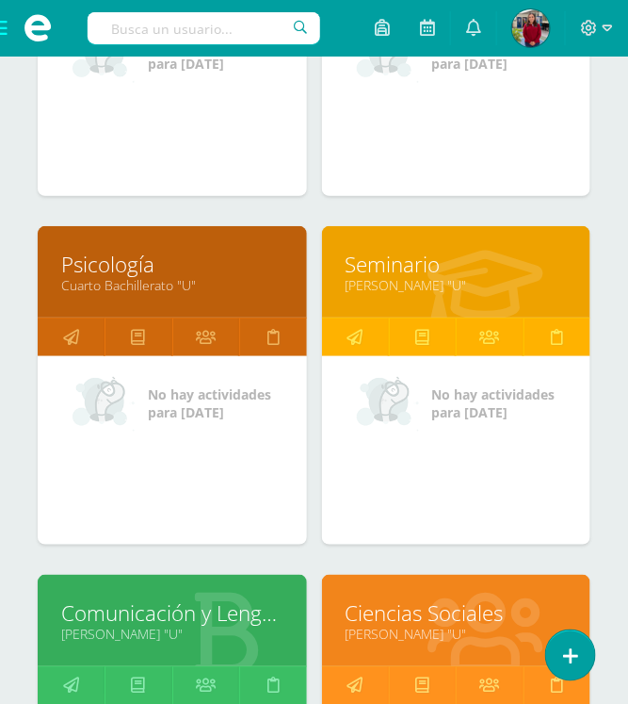
scroll to position [1211, 0]
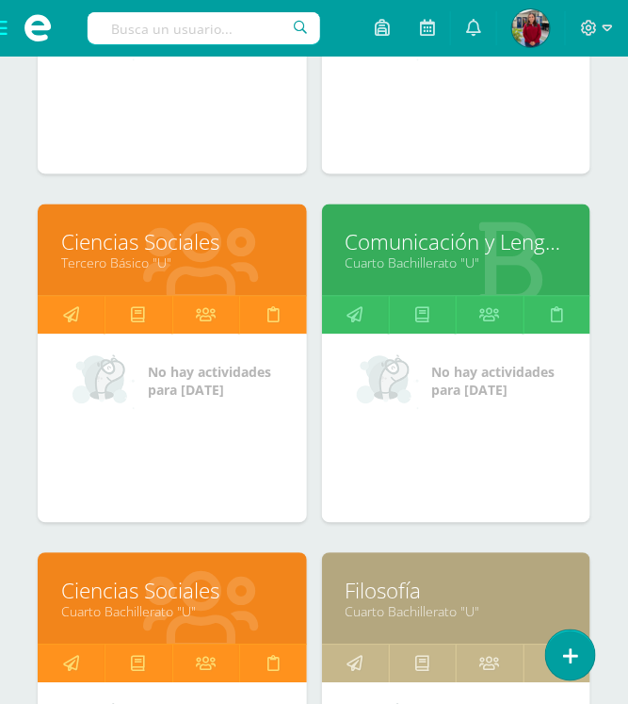
scroll to position [589, 0]
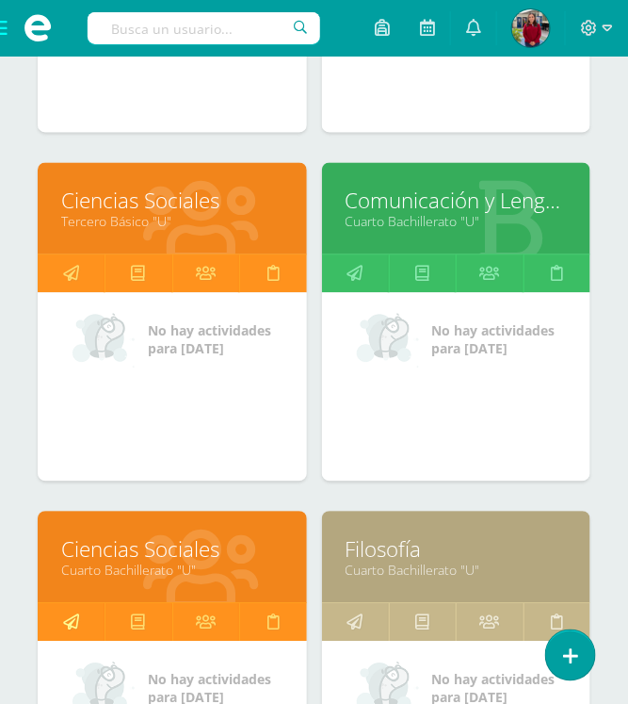
click at [83, 618] on link at bounding box center [71, 623] width 67 height 38
